Goal: Task Accomplishment & Management: Complete application form

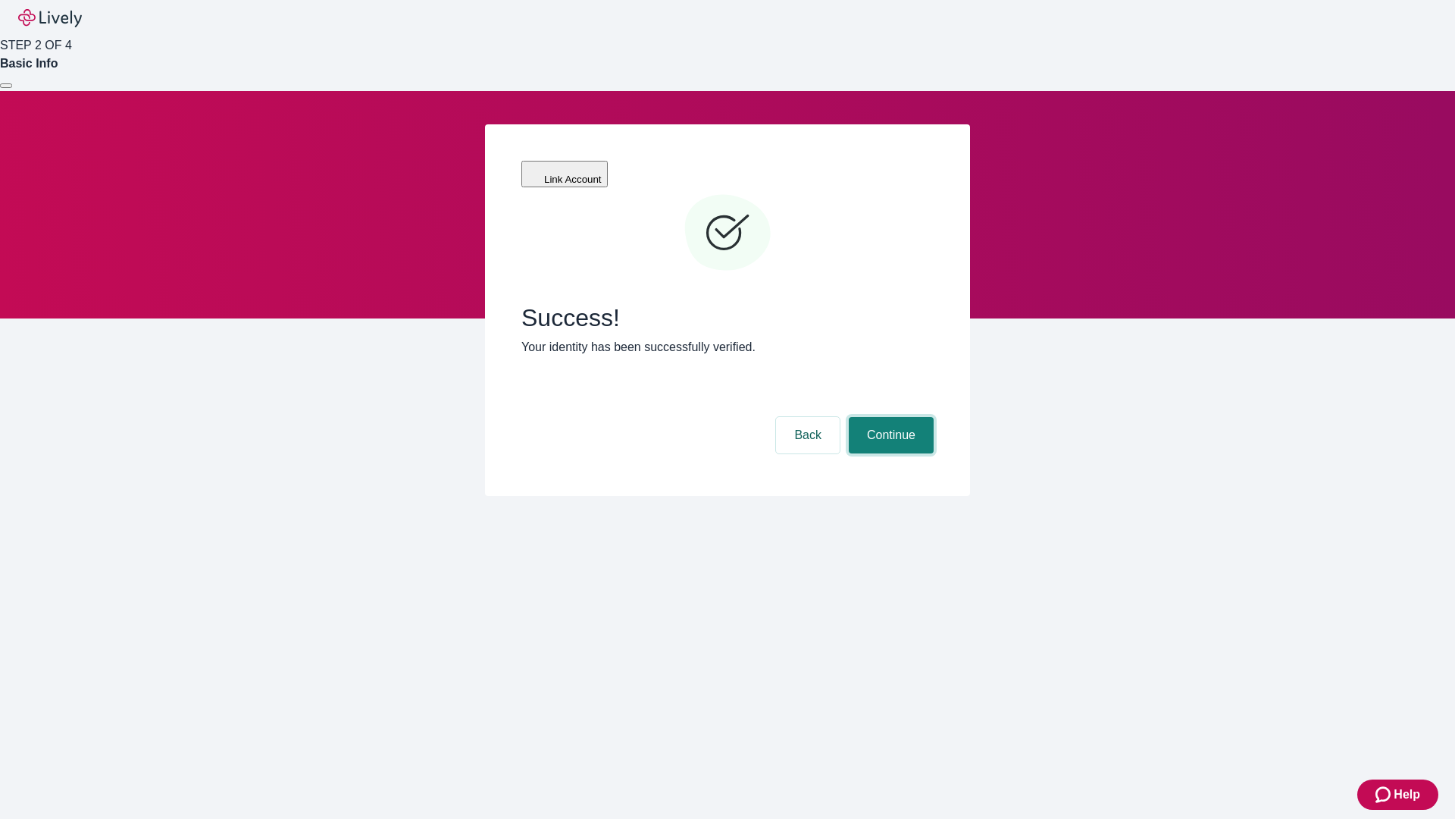
click at [889, 417] on button "Continue" at bounding box center [891, 435] width 85 height 36
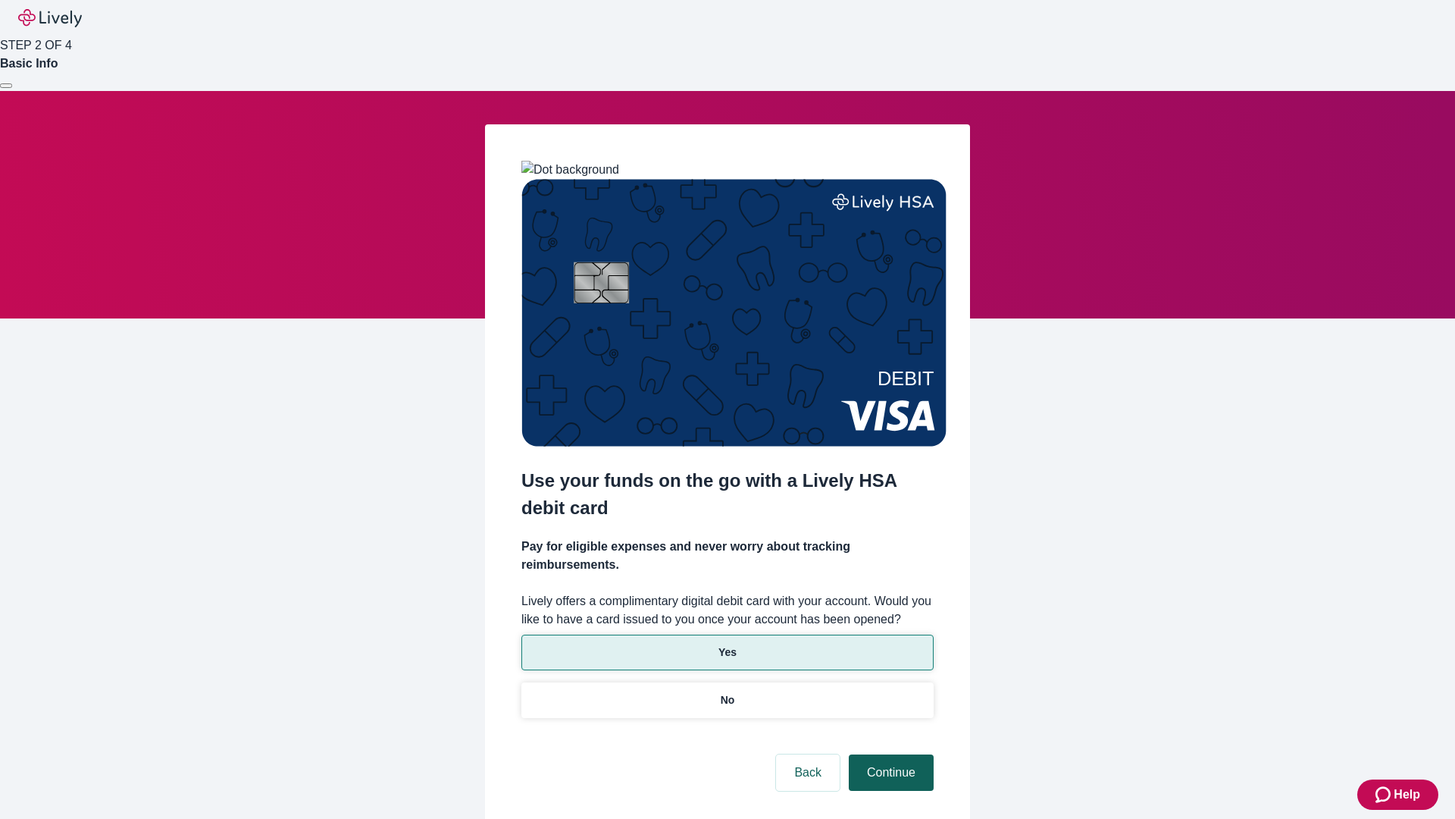
click at [727, 644] on p "Yes" at bounding box center [728, 652] width 18 height 16
click at [889, 754] on button "Continue" at bounding box center [891, 772] width 85 height 36
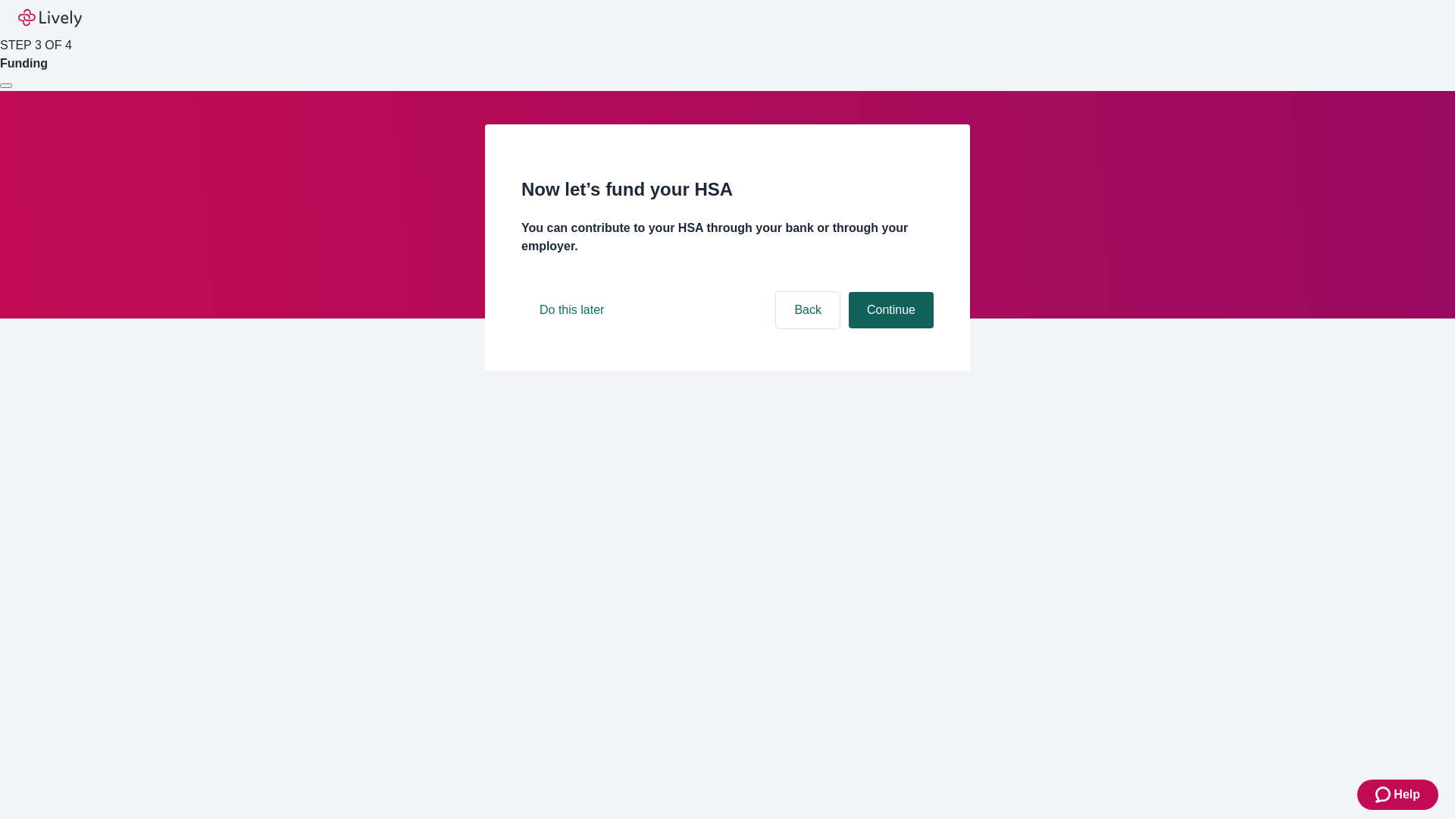
click at [889, 328] on button "Continue" at bounding box center [891, 310] width 85 height 36
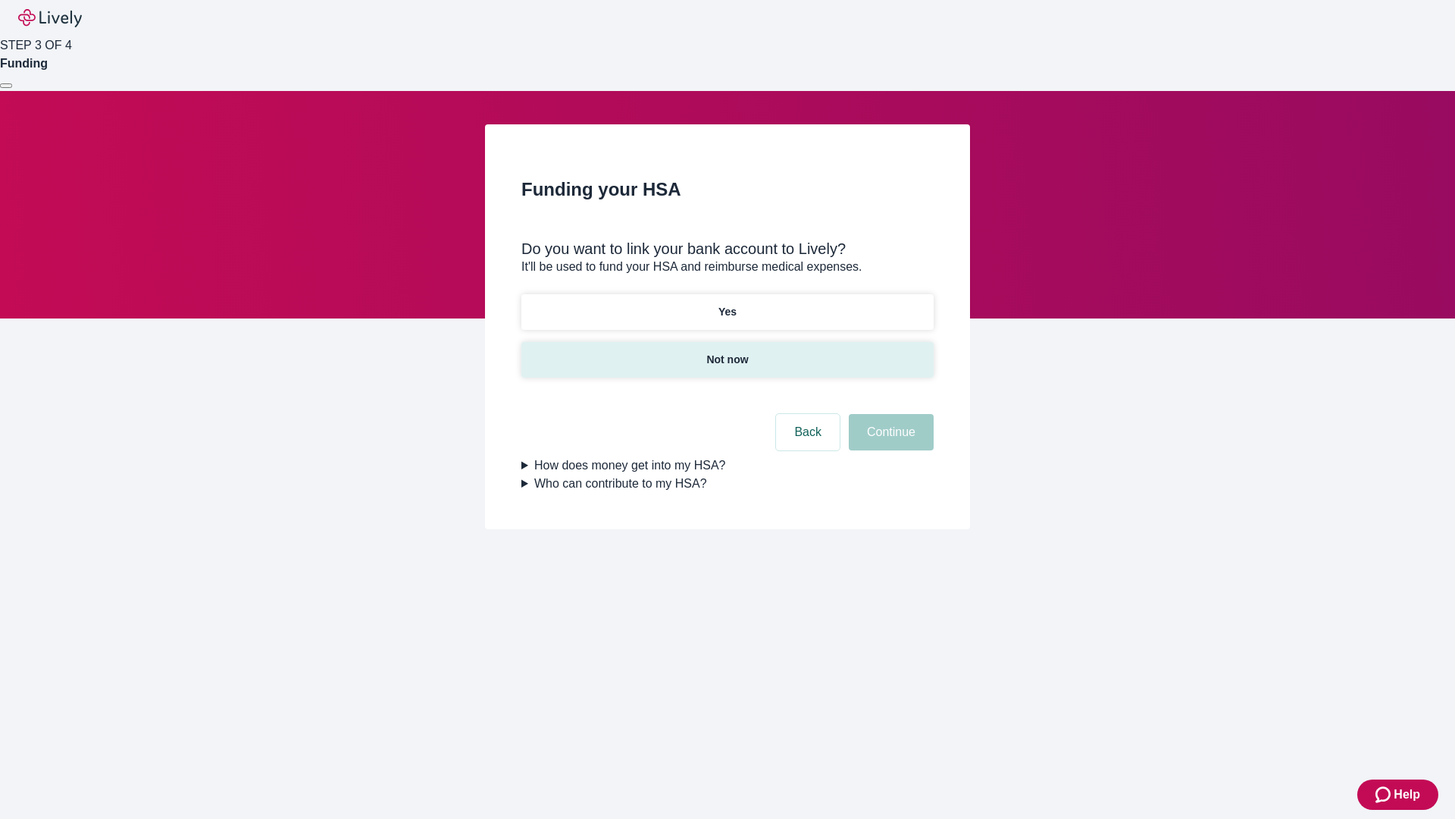
click at [727, 352] on p "Not now" at bounding box center [728, 360] width 42 height 16
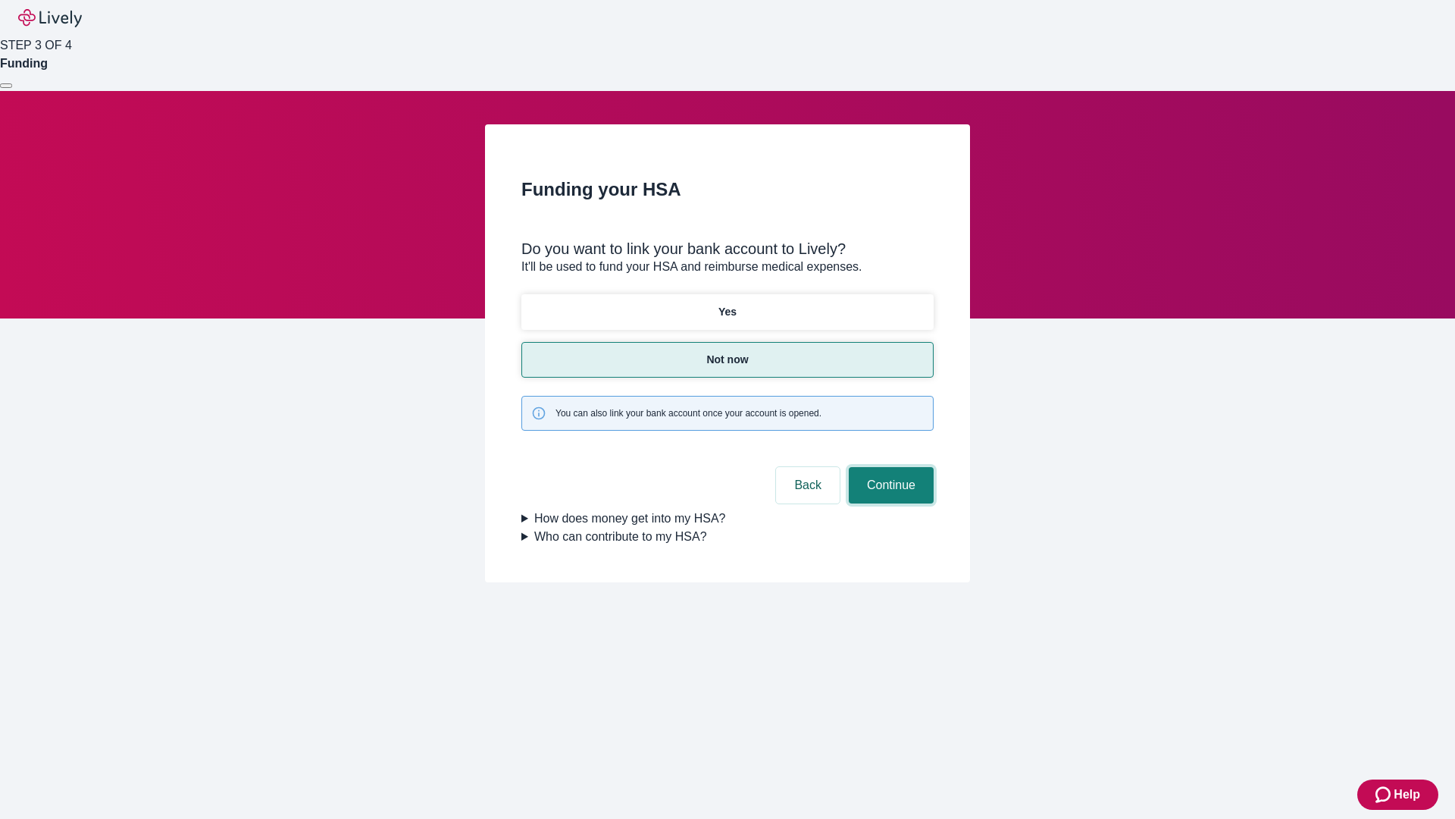
click at [889, 467] on button "Continue" at bounding box center [891, 485] width 85 height 36
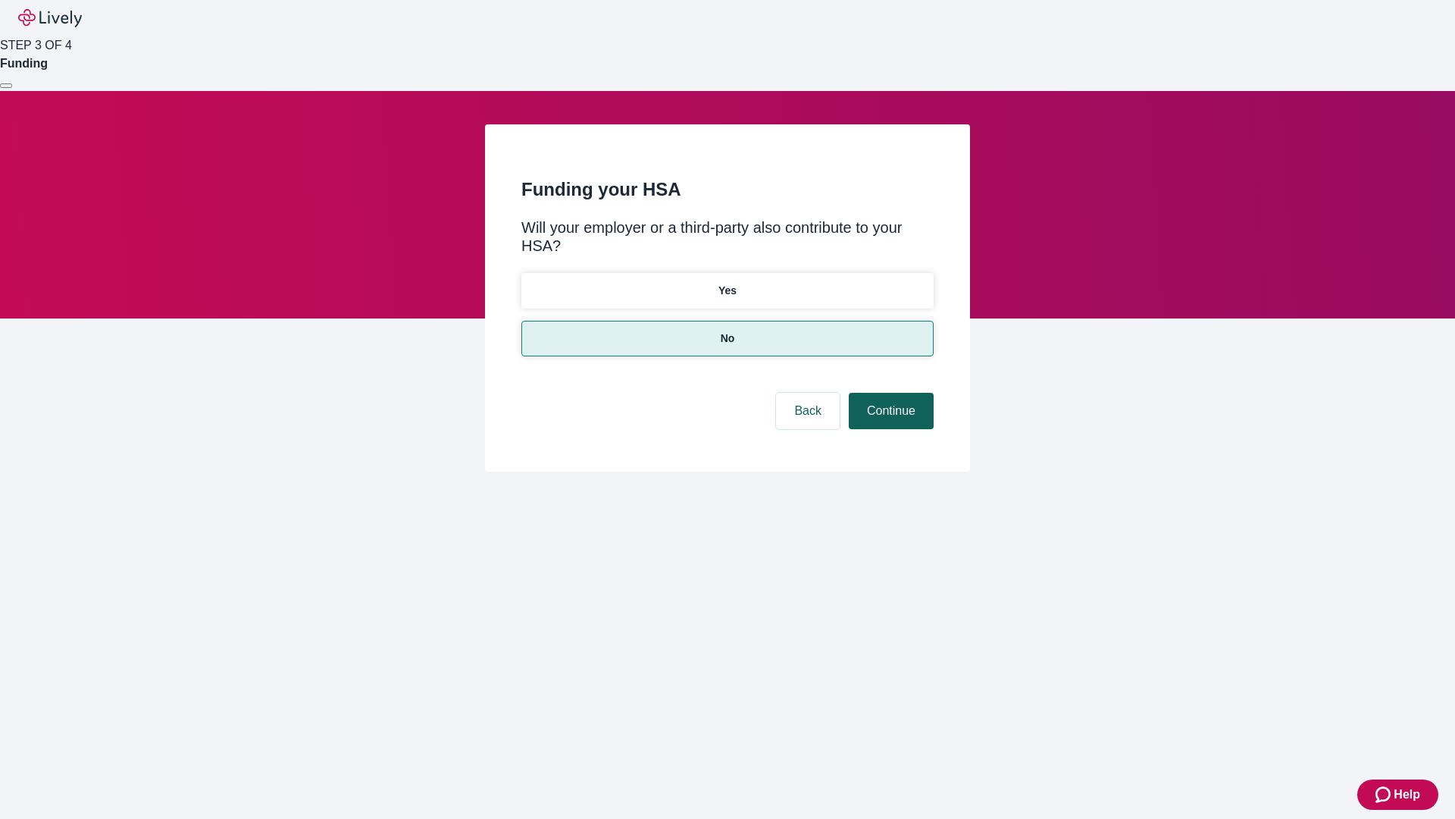
click at [889, 393] on button "Continue" at bounding box center [891, 411] width 85 height 36
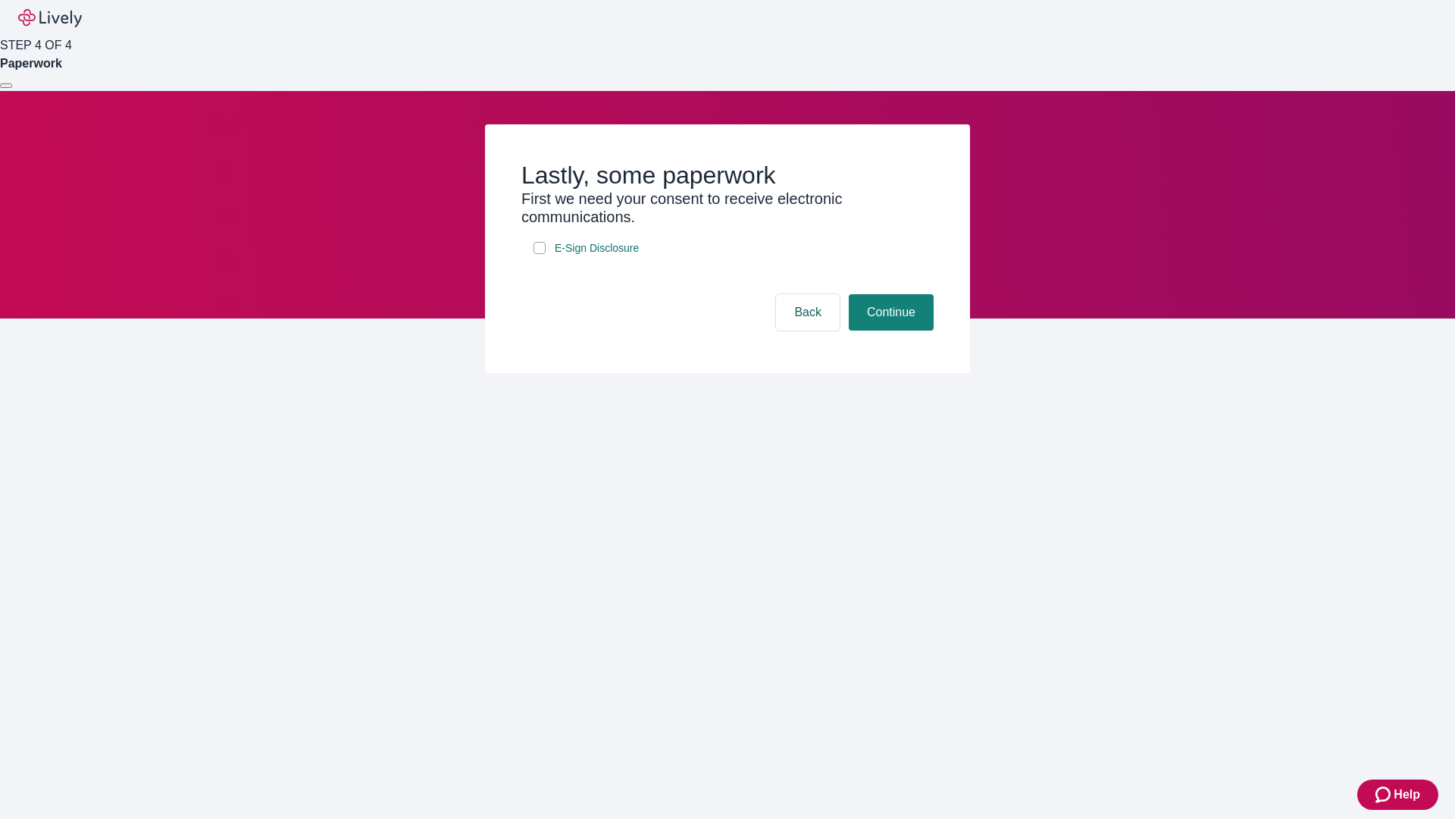
click at [540, 254] on input "E-Sign Disclosure" at bounding box center [540, 248] width 12 height 12
checkbox input "true"
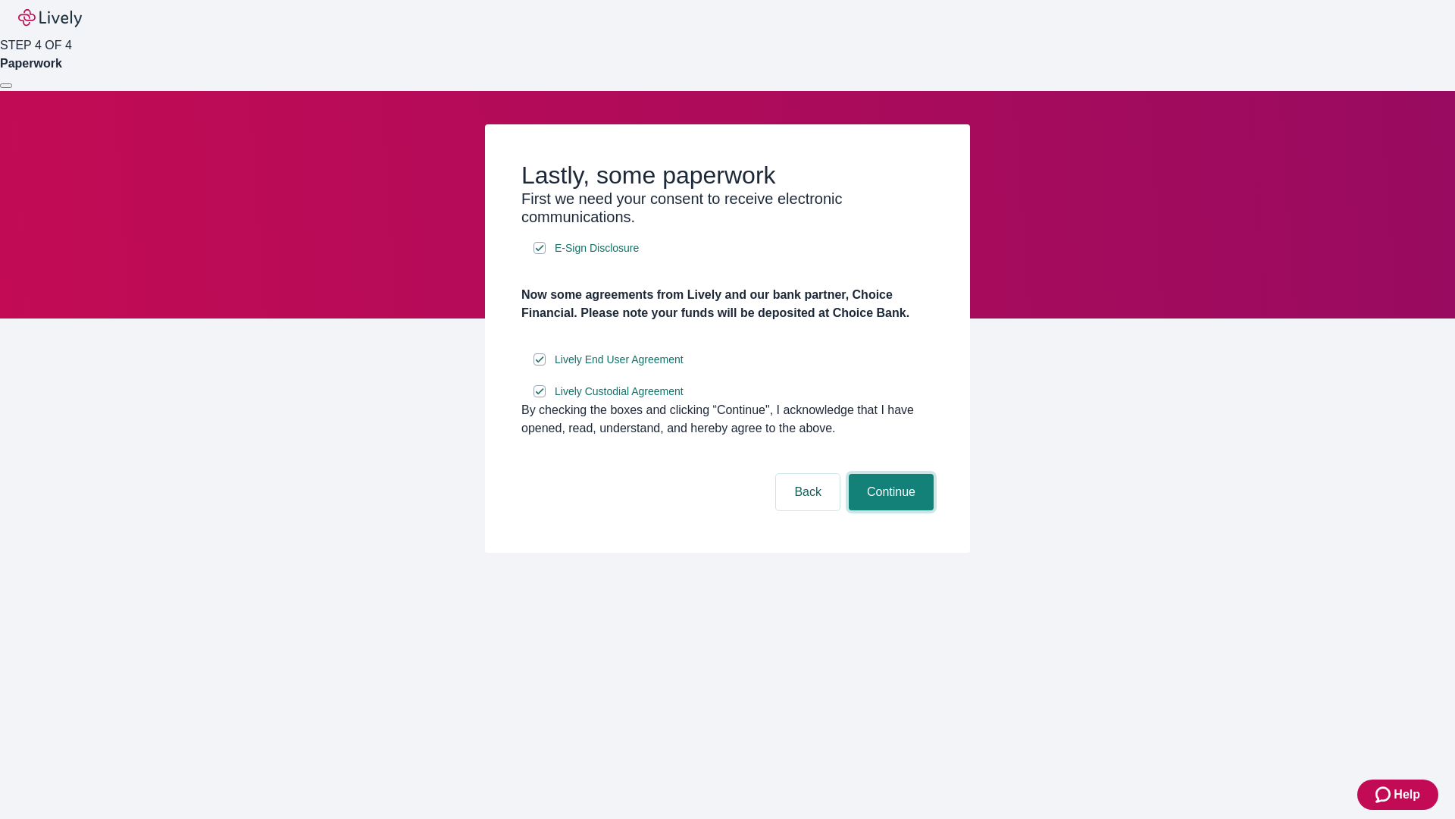
click at [889, 510] on button "Continue" at bounding box center [891, 492] width 85 height 36
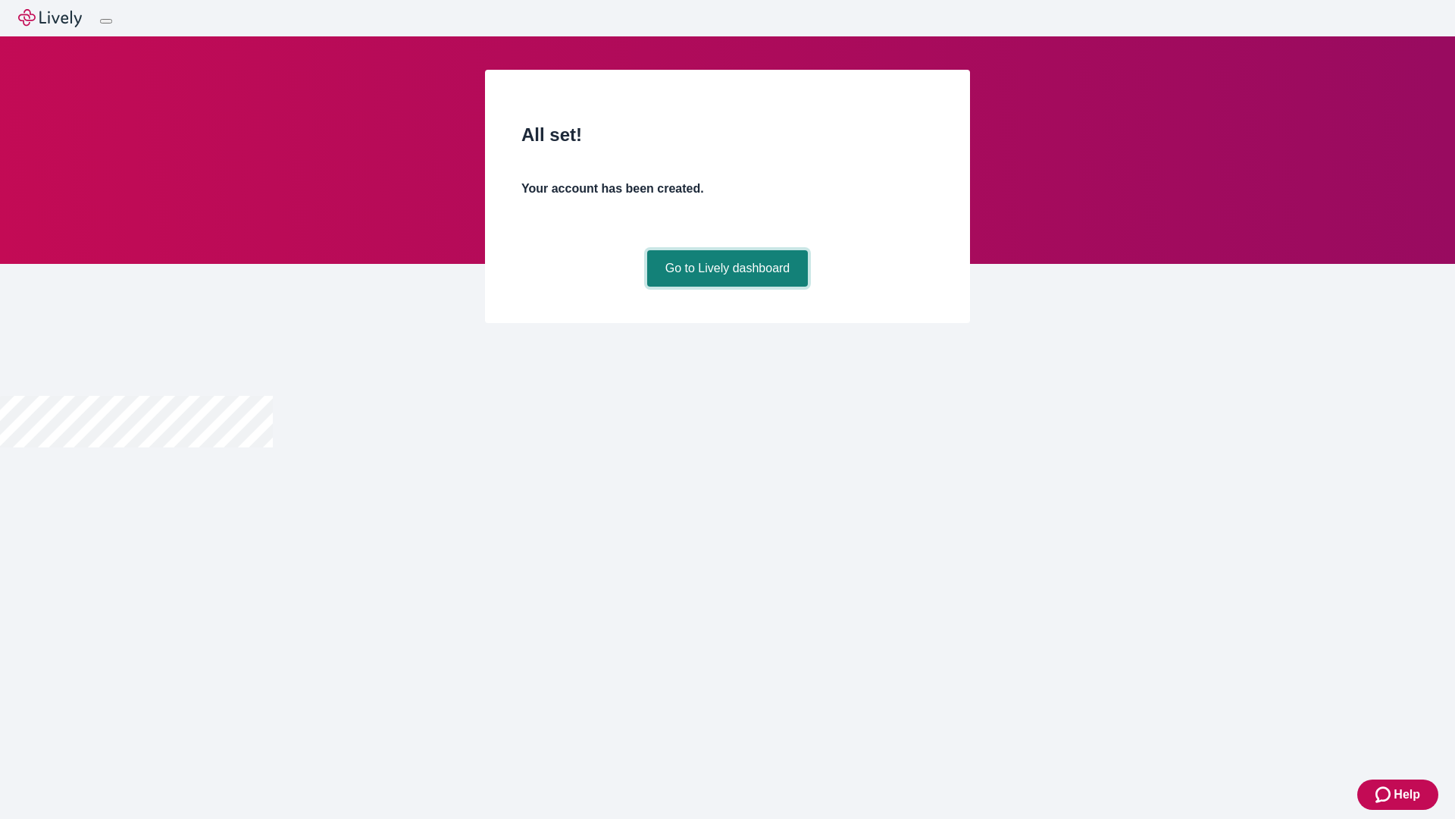
click at [727, 287] on link "Go to Lively dashboard" at bounding box center [727, 268] width 161 height 36
